Goal: Information Seeking & Learning: Find specific fact

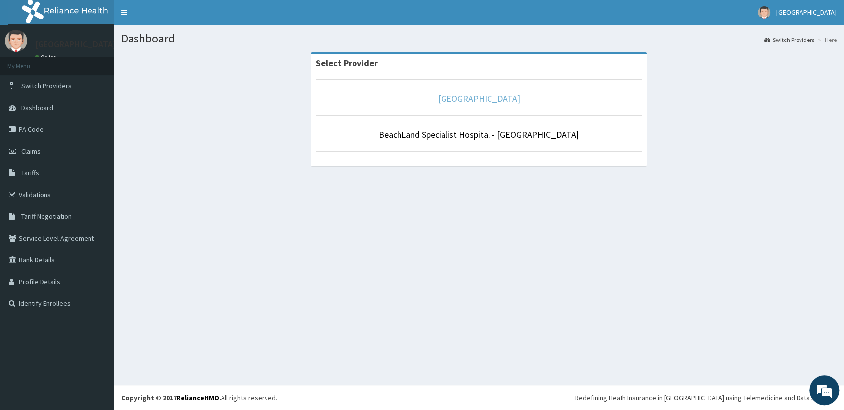
click at [490, 100] on link "[GEOGRAPHIC_DATA]" at bounding box center [479, 98] width 82 height 11
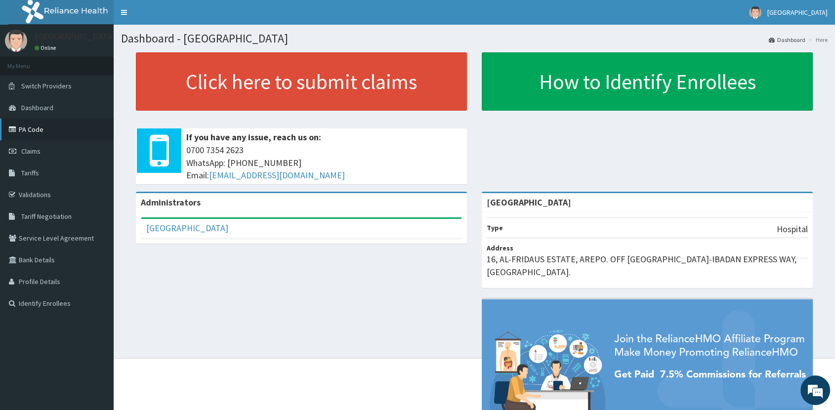
click at [56, 135] on link "PA Code" at bounding box center [57, 130] width 114 height 22
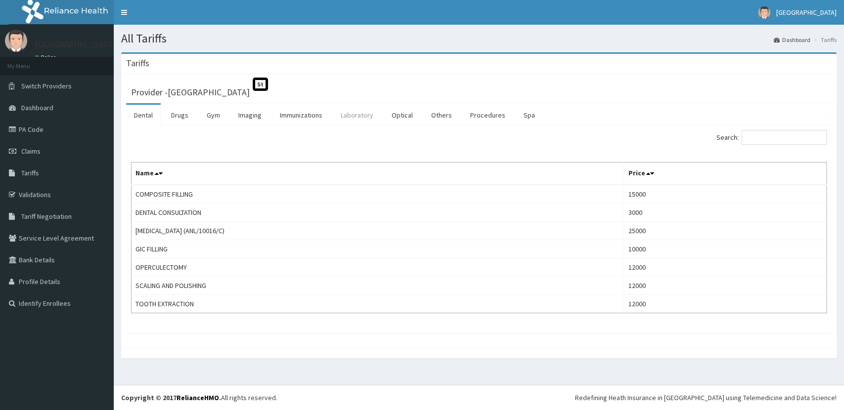
click at [355, 117] on link "Laboratory" at bounding box center [357, 115] width 48 height 21
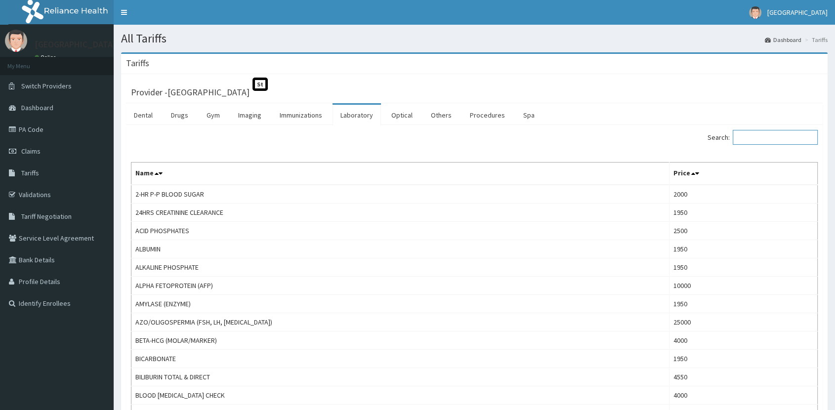
click at [763, 137] on input "Search:" at bounding box center [775, 137] width 85 height 15
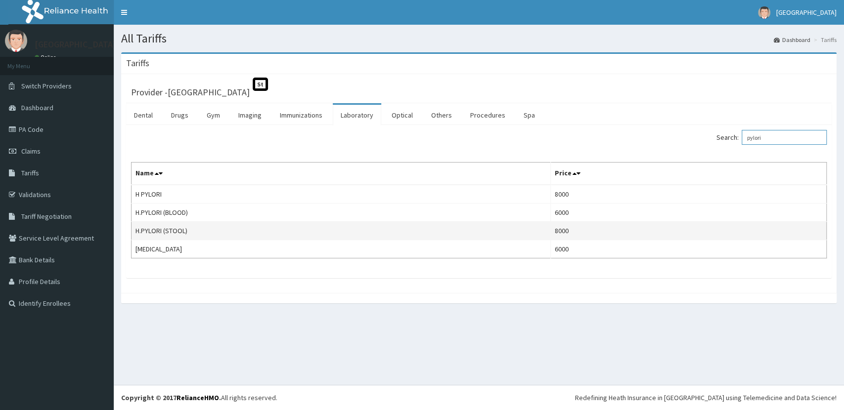
type input "pylori"
click at [618, 230] on td "8000" at bounding box center [688, 231] width 276 height 18
click at [551, 231] on td "H.PYLORI (STOOL)" at bounding box center [340, 231] width 419 height 18
click at [276, 234] on td "H.PYLORI (STOOL)" at bounding box center [340, 231] width 419 height 18
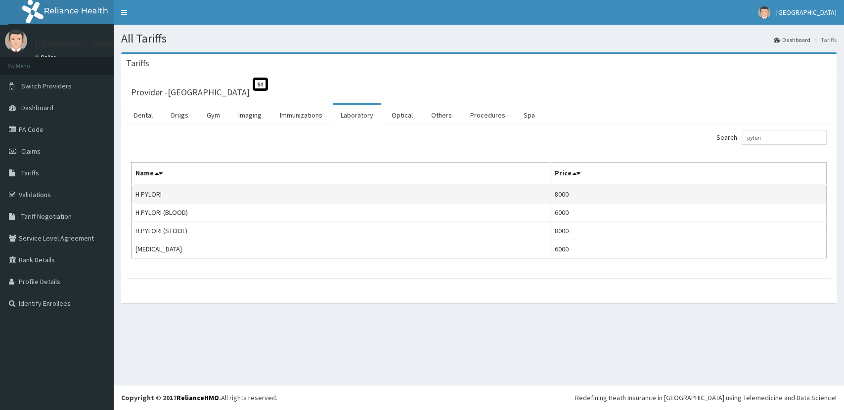
click at [475, 195] on td "H PYLORI" at bounding box center [340, 194] width 419 height 19
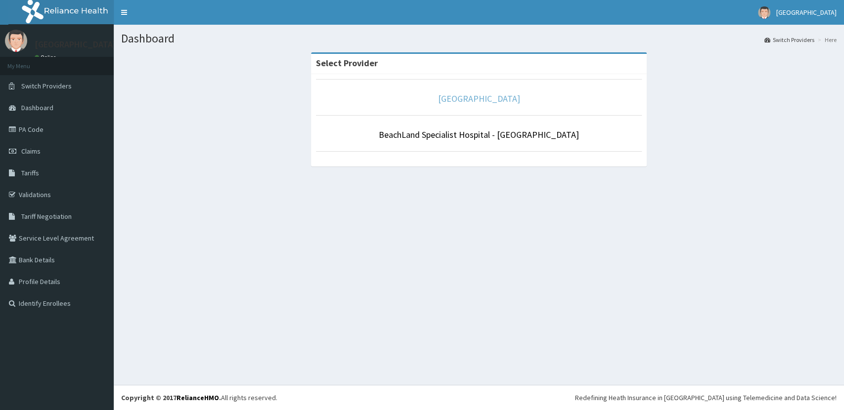
click at [479, 100] on link "[GEOGRAPHIC_DATA]" at bounding box center [479, 98] width 82 height 11
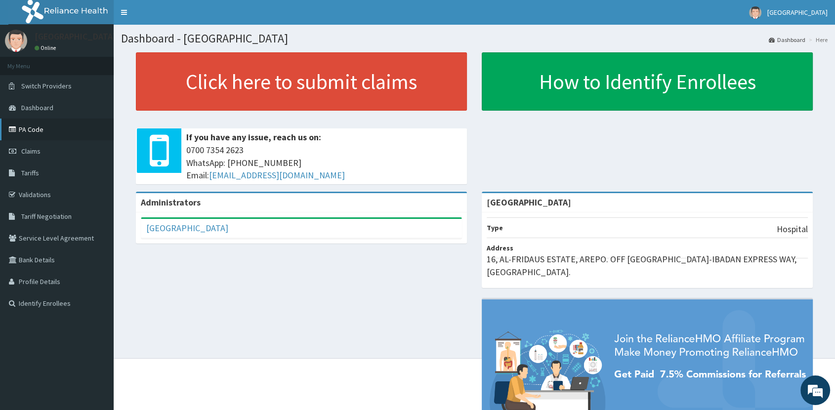
click at [67, 132] on link "PA Code" at bounding box center [57, 130] width 114 height 22
